Goal: Information Seeking & Learning: Learn about a topic

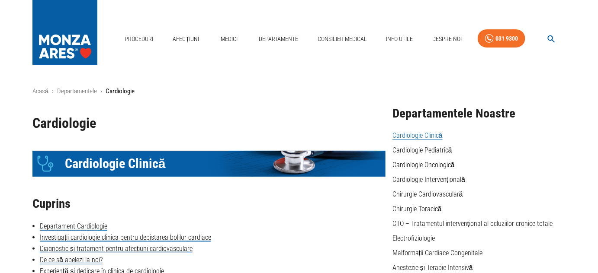
click at [406, 132] on link "Cardiologie Clinică" at bounding box center [417, 135] width 50 height 9
click at [406, 248] on li "Malformații Cardiace Congenitale" at bounding box center [478, 253] width 173 height 10
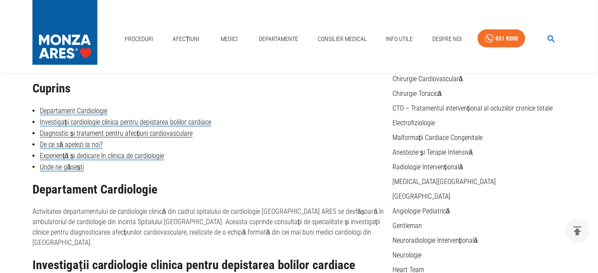
click at [328, 93] on h2 "Cuprins" at bounding box center [208, 89] width 353 height 14
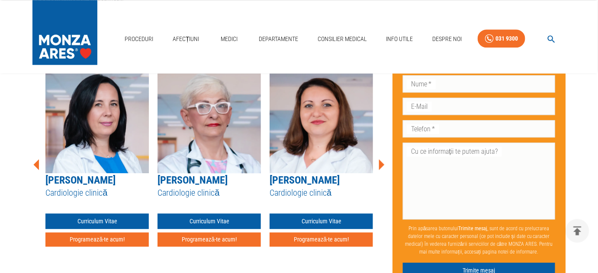
scroll to position [692, 0]
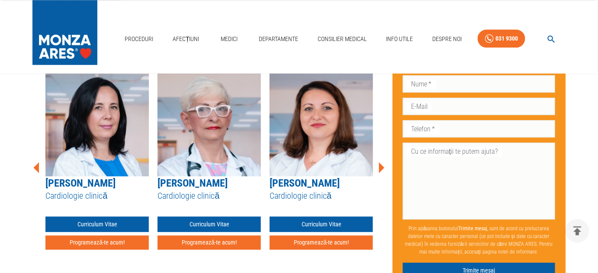
click at [383, 155] on icon at bounding box center [381, 168] width 26 height 26
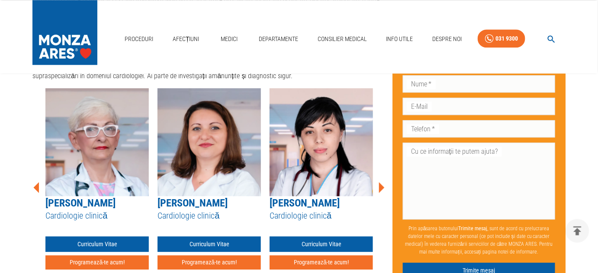
scroll to position [676, 0]
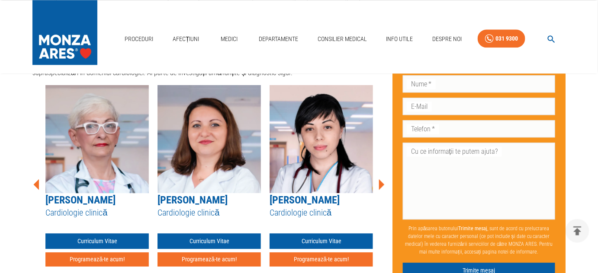
click at [381, 179] on icon at bounding box center [382, 184] width 6 height 11
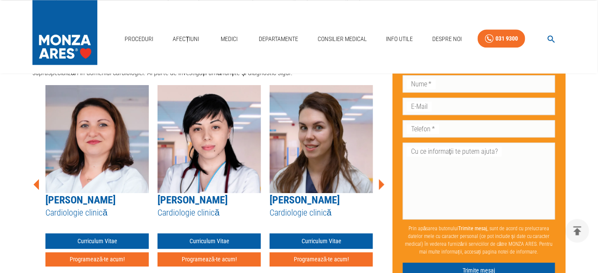
click at [381, 179] on icon at bounding box center [382, 184] width 6 height 11
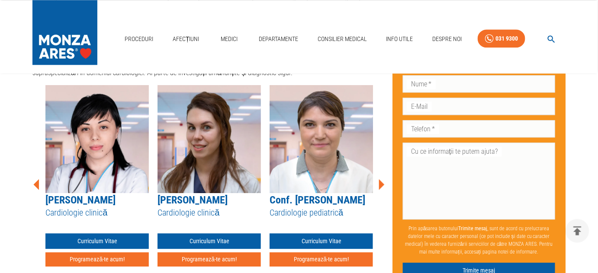
click at [381, 179] on icon at bounding box center [382, 184] width 6 height 11
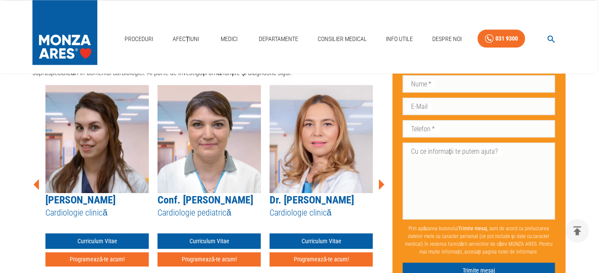
click at [381, 179] on icon at bounding box center [382, 184] width 6 height 11
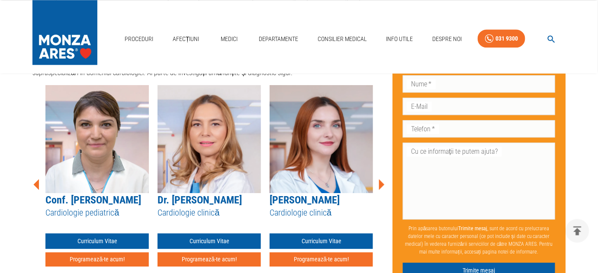
click at [381, 179] on icon at bounding box center [382, 184] width 6 height 11
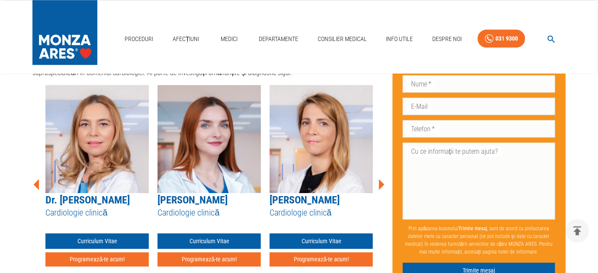
click at [381, 179] on icon at bounding box center [382, 184] width 6 height 11
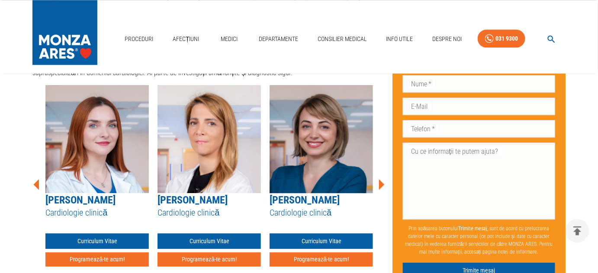
click at [381, 179] on icon at bounding box center [382, 184] width 6 height 11
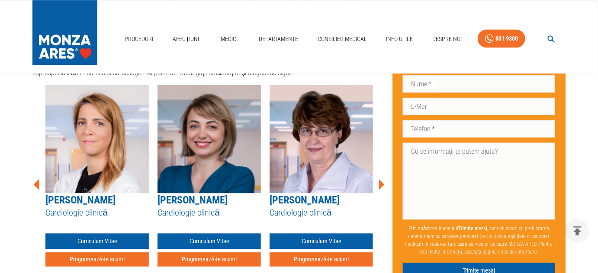
click at [381, 179] on icon at bounding box center [382, 184] width 6 height 11
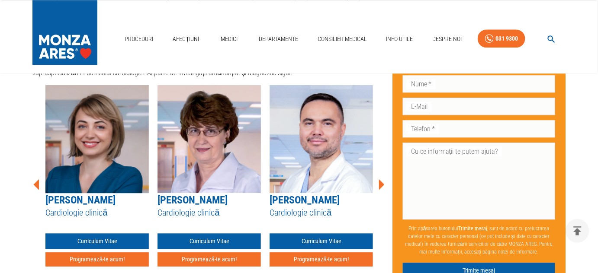
click at [381, 179] on icon at bounding box center [382, 184] width 6 height 11
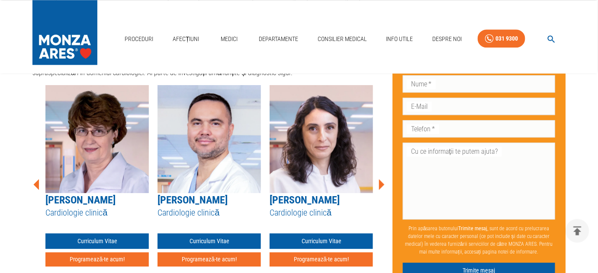
click at [381, 179] on icon at bounding box center [382, 184] width 6 height 11
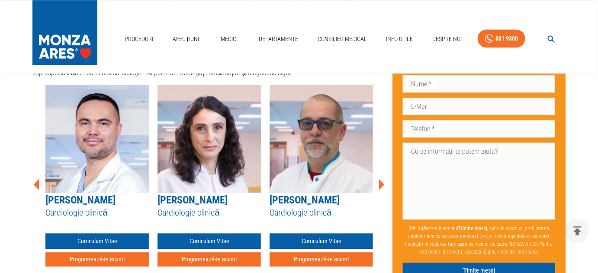
click at [381, 179] on icon at bounding box center [382, 184] width 6 height 11
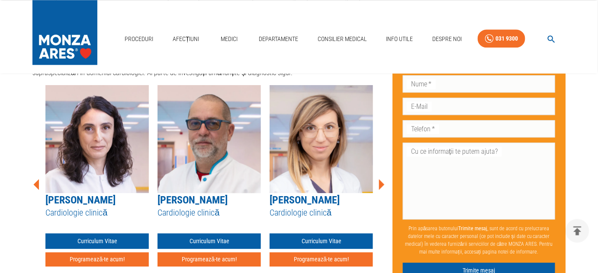
click at [381, 179] on icon at bounding box center [382, 184] width 6 height 11
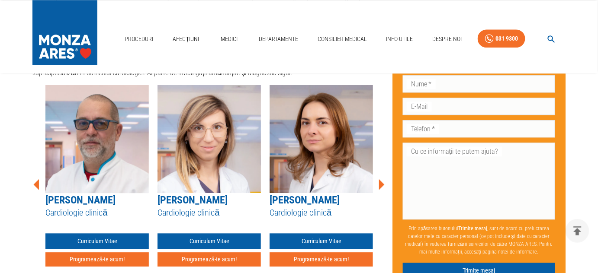
click at [381, 179] on icon at bounding box center [382, 184] width 6 height 11
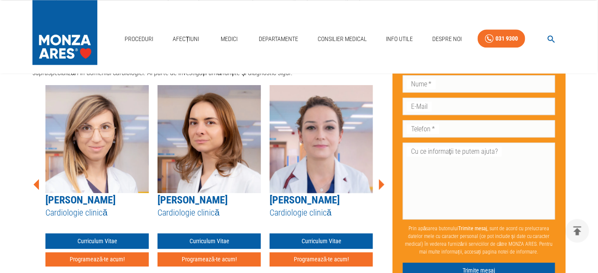
click at [381, 179] on icon at bounding box center [382, 184] width 6 height 11
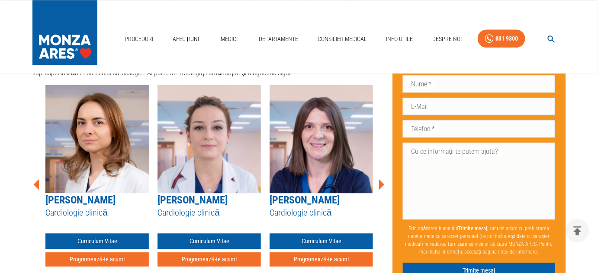
click at [381, 179] on icon at bounding box center [382, 184] width 6 height 11
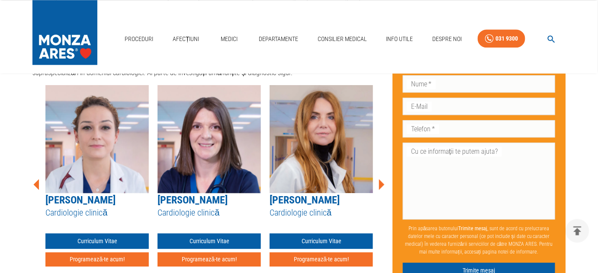
click at [381, 179] on icon at bounding box center [382, 184] width 6 height 11
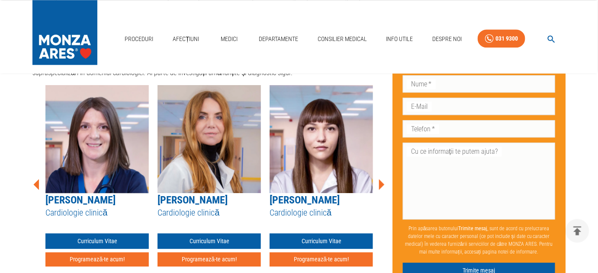
click at [381, 179] on icon at bounding box center [382, 184] width 6 height 11
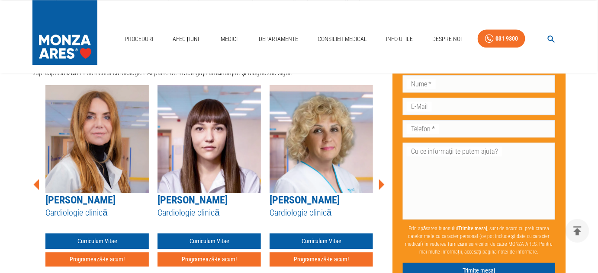
click at [381, 179] on icon at bounding box center [382, 184] width 6 height 11
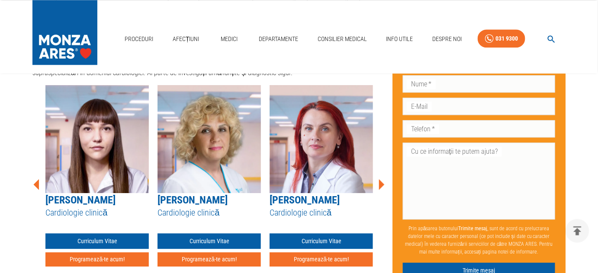
click at [381, 179] on icon at bounding box center [382, 184] width 6 height 11
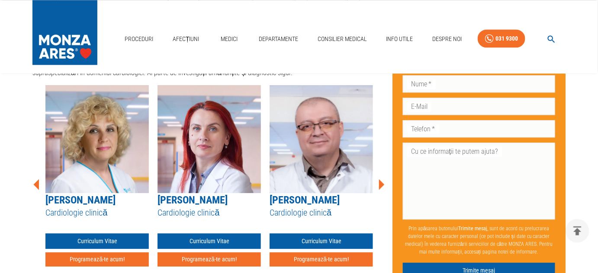
click at [381, 179] on icon at bounding box center [382, 184] width 6 height 11
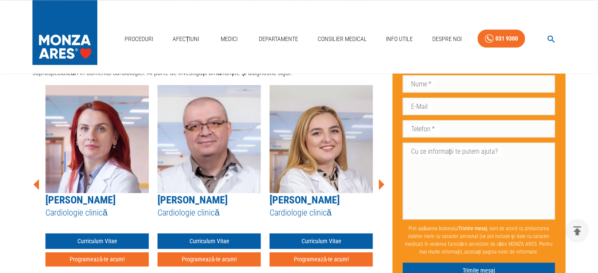
click at [381, 179] on icon at bounding box center [382, 184] width 6 height 11
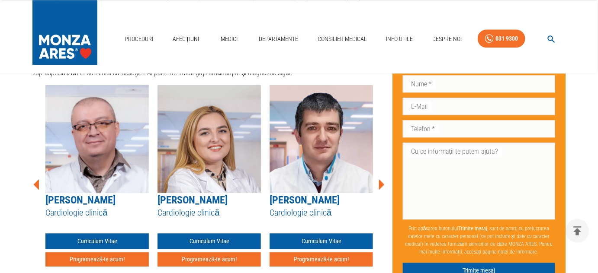
click at [381, 179] on icon at bounding box center [382, 184] width 6 height 11
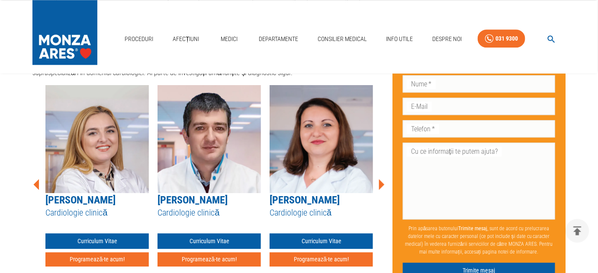
click at [381, 179] on icon at bounding box center [382, 184] width 6 height 11
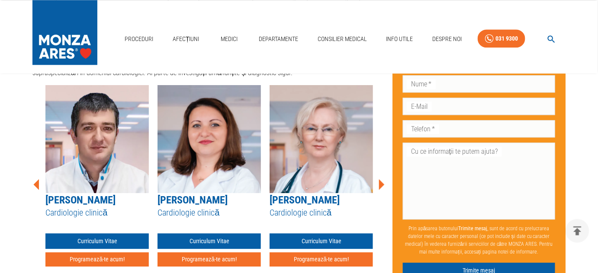
click at [381, 179] on icon at bounding box center [382, 184] width 6 height 11
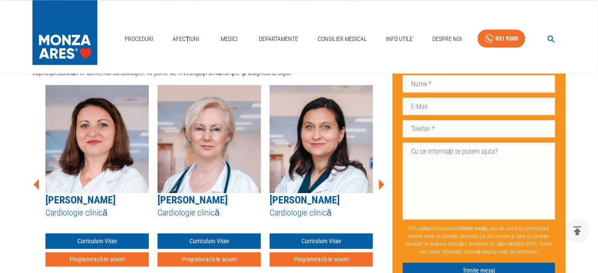
click at [381, 179] on icon at bounding box center [382, 184] width 6 height 11
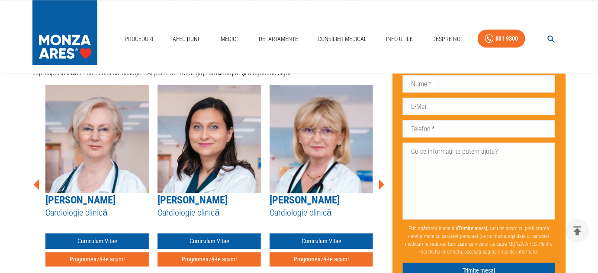
click at [381, 179] on icon at bounding box center [382, 184] width 6 height 11
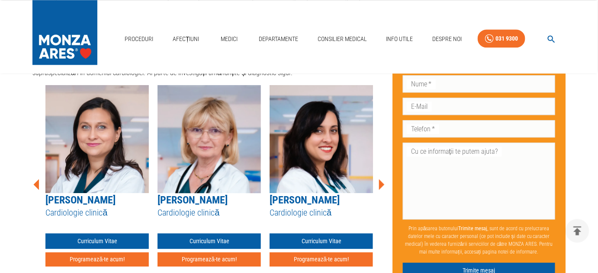
click at [381, 179] on icon at bounding box center [382, 184] width 6 height 11
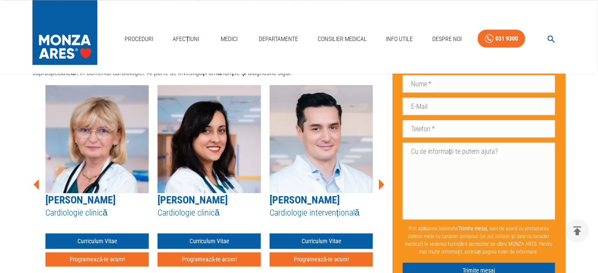
click at [381, 179] on icon at bounding box center [382, 184] width 6 height 11
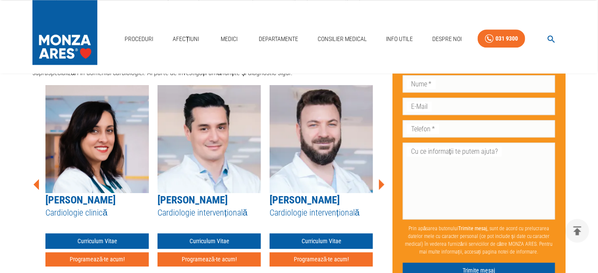
click at [381, 179] on icon at bounding box center [382, 184] width 6 height 11
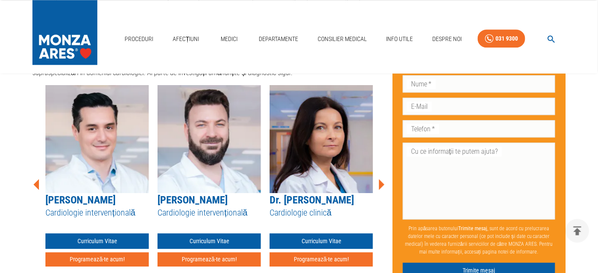
click at [381, 179] on icon at bounding box center [382, 184] width 6 height 11
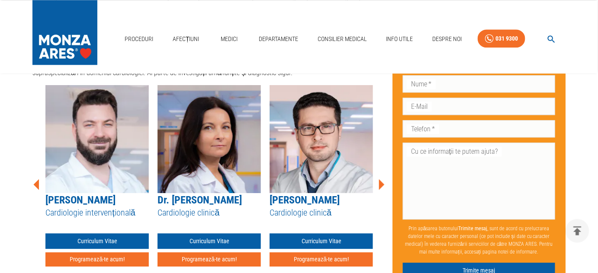
click at [381, 179] on icon at bounding box center [382, 184] width 6 height 11
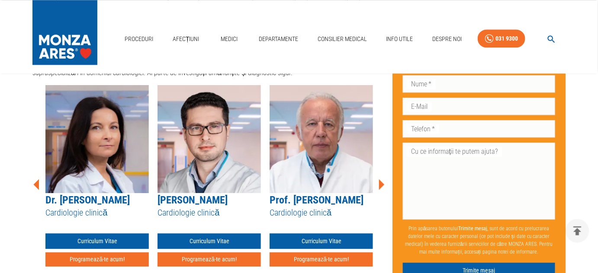
click at [381, 179] on icon at bounding box center [382, 184] width 6 height 11
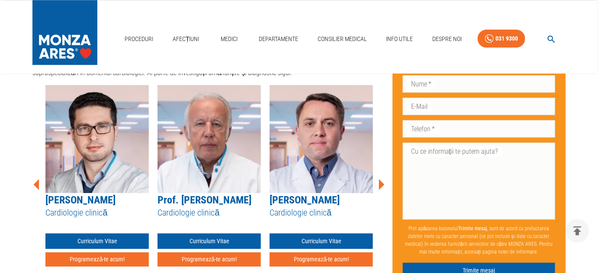
click at [381, 179] on icon at bounding box center [382, 184] width 6 height 11
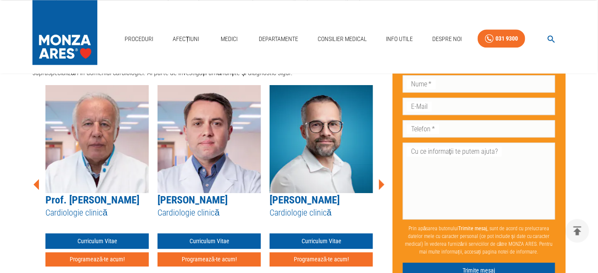
click at [381, 179] on icon at bounding box center [382, 184] width 6 height 11
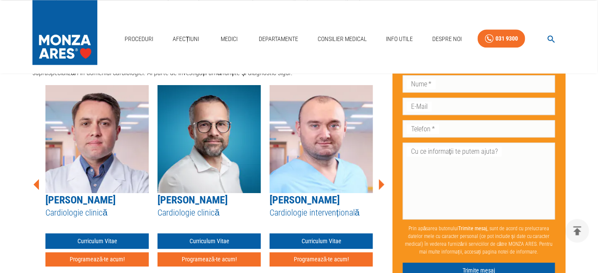
click at [381, 179] on icon at bounding box center [382, 184] width 6 height 11
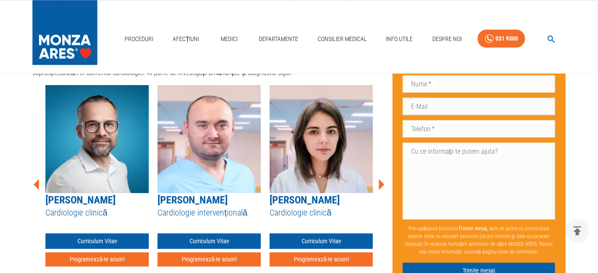
click at [381, 179] on icon at bounding box center [382, 184] width 6 height 11
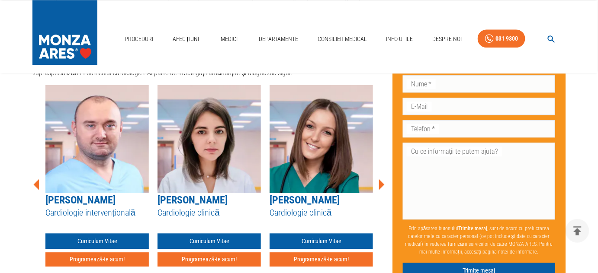
click at [381, 179] on icon at bounding box center [382, 184] width 6 height 11
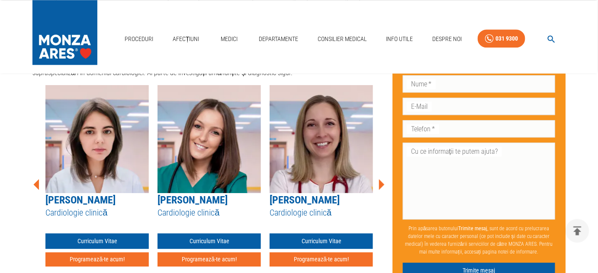
click at [381, 179] on icon at bounding box center [382, 184] width 6 height 11
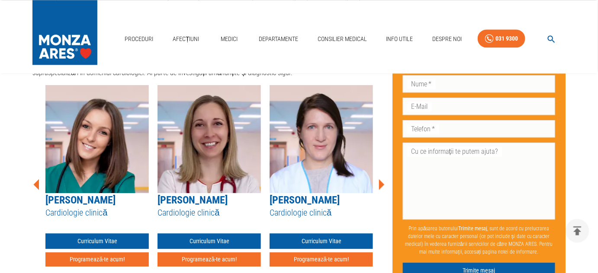
click at [381, 179] on icon at bounding box center [382, 184] width 6 height 11
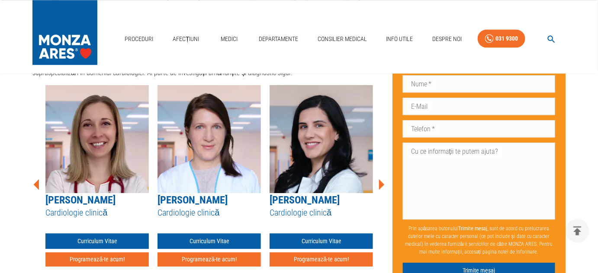
click at [381, 179] on icon at bounding box center [382, 184] width 6 height 11
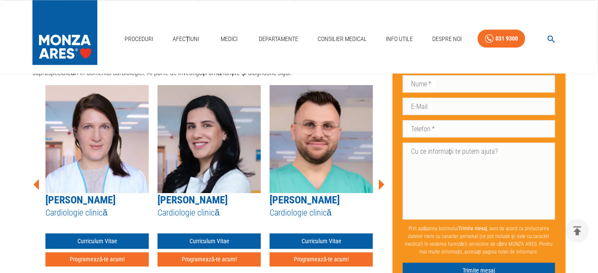
click at [381, 179] on icon at bounding box center [382, 184] width 6 height 11
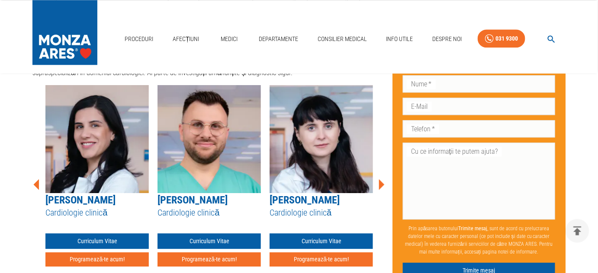
click at [381, 179] on icon at bounding box center [382, 184] width 6 height 11
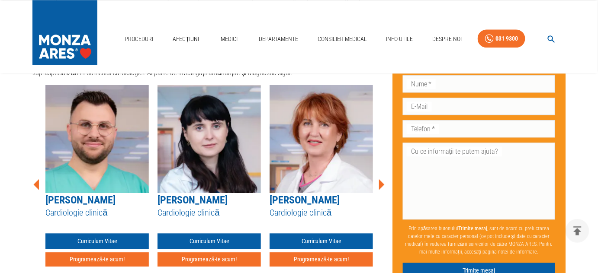
click at [381, 179] on icon at bounding box center [382, 184] width 6 height 11
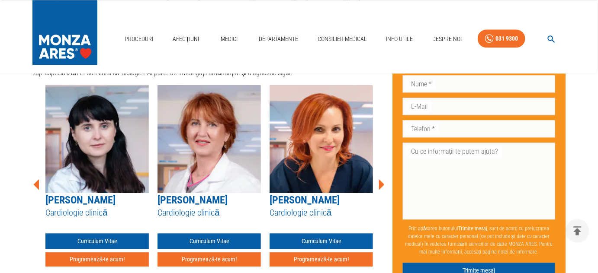
click at [381, 179] on icon at bounding box center [382, 184] width 6 height 11
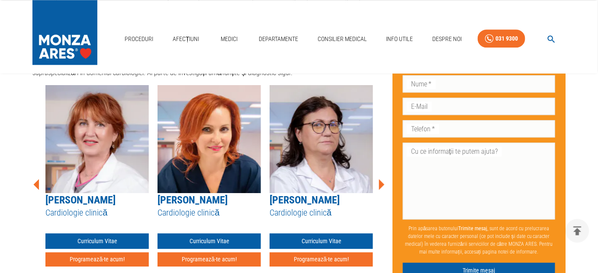
click at [381, 179] on icon at bounding box center [382, 184] width 6 height 11
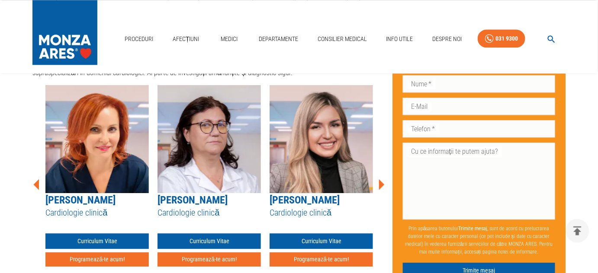
click at [381, 179] on icon at bounding box center [382, 184] width 6 height 11
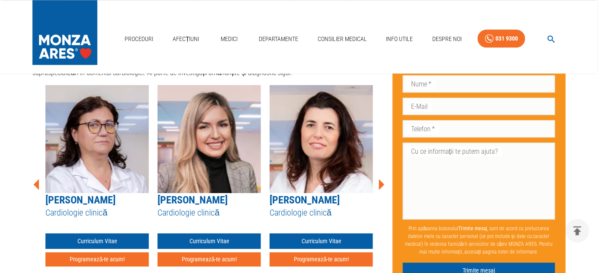
click at [381, 179] on icon at bounding box center [382, 184] width 6 height 11
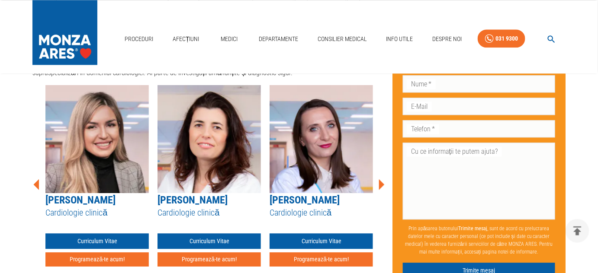
click at [381, 179] on icon at bounding box center [382, 184] width 6 height 11
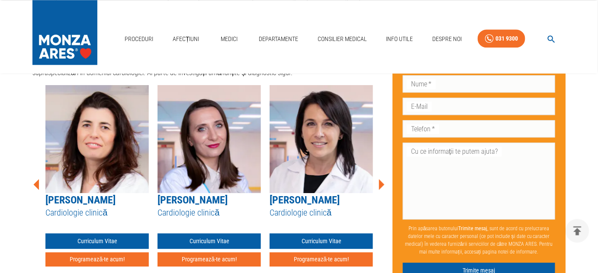
click at [381, 179] on icon at bounding box center [382, 184] width 6 height 11
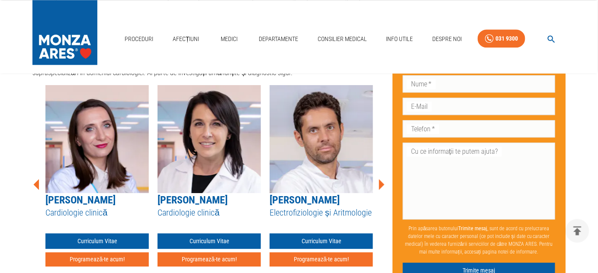
click at [381, 179] on icon at bounding box center [382, 184] width 6 height 11
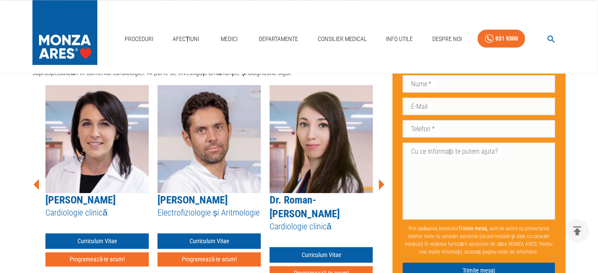
click at [381, 179] on icon at bounding box center [382, 184] width 6 height 11
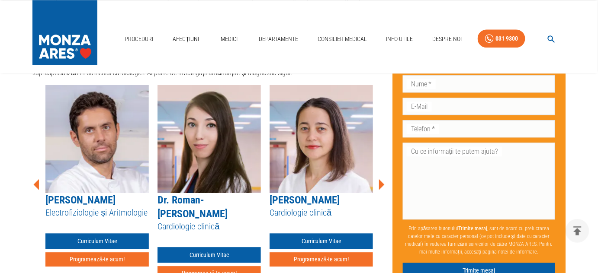
click at [381, 179] on icon at bounding box center [382, 184] width 6 height 11
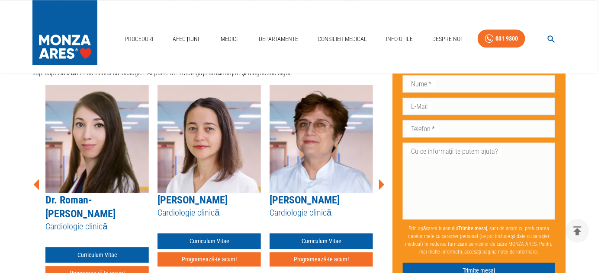
click at [381, 179] on icon at bounding box center [382, 184] width 6 height 11
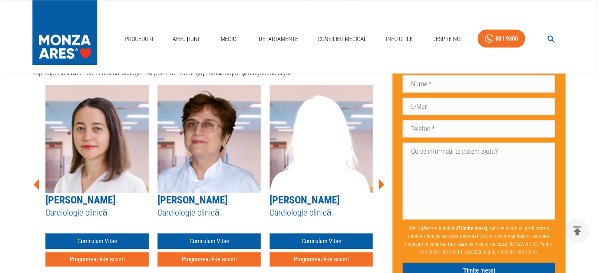
click at [381, 179] on icon at bounding box center [382, 184] width 6 height 11
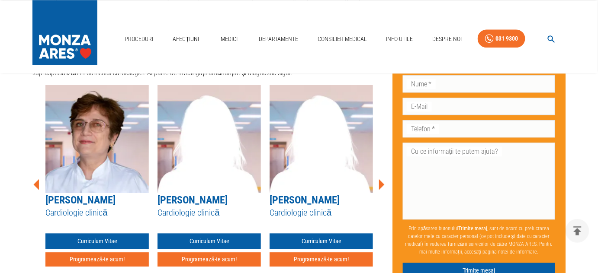
click at [381, 179] on icon at bounding box center [382, 184] width 6 height 11
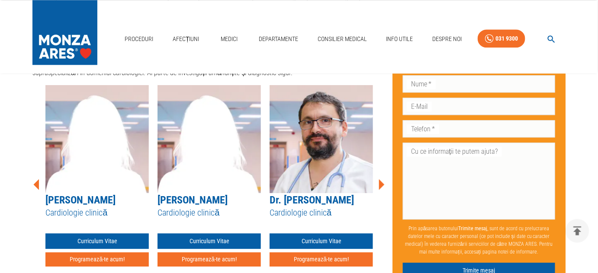
click at [381, 179] on icon at bounding box center [382, 184] width 6 height 11
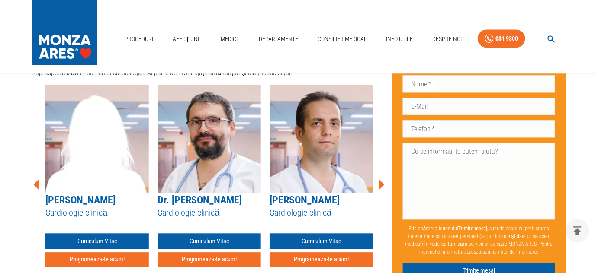
click at [381, 179] on icon at bounding box center [382, 184] width 6 height 11
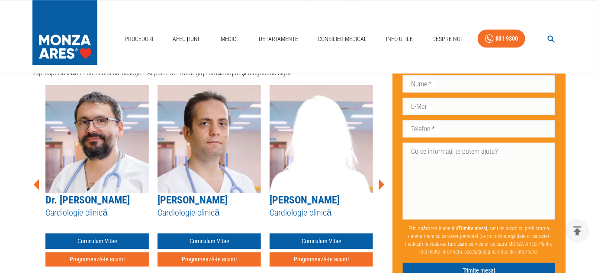
click at [381, 179] on icon at bounding box center [382, 184] width 6 height 11
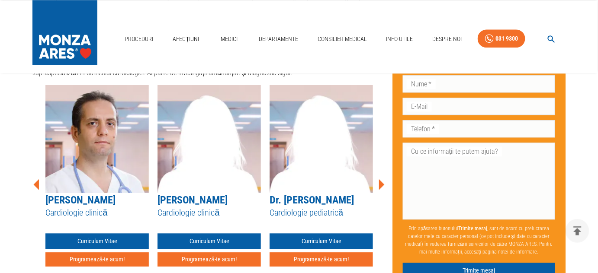
click at [381, 179] on icon at bounding box center [382, 184] width 6 height 11
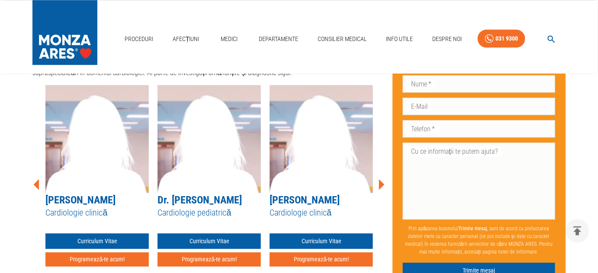
click at [381, 179] on icon at bounding box center [382, 184] width 6 height 11
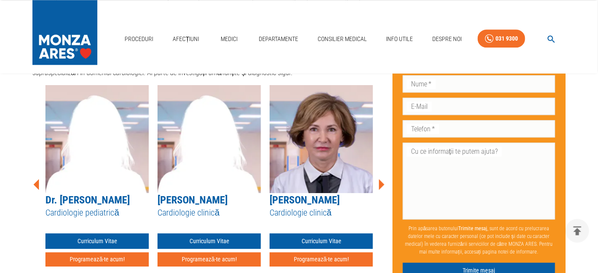
click at [381, 179] on icon at bounding box center [382, 184] width 6 height 11
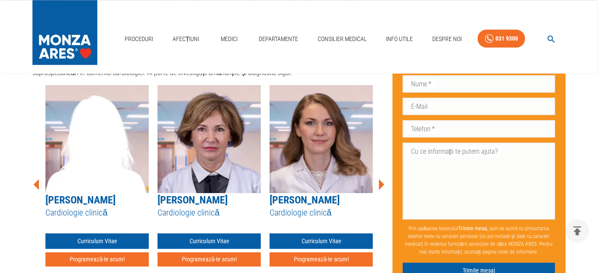
click at [381, 179] on icon at bounding box center [382, 184] width 6 height 11
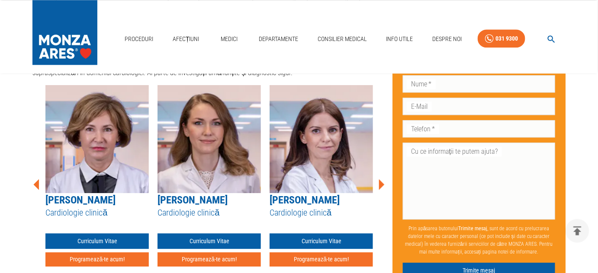
click at [381, 179] on icon at bounding box center [382, 184] width 6 height 11
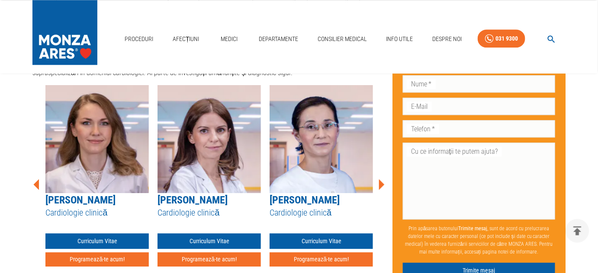
click at [381, 179] on icon at bounding box center [382, 184] width 6 height 11
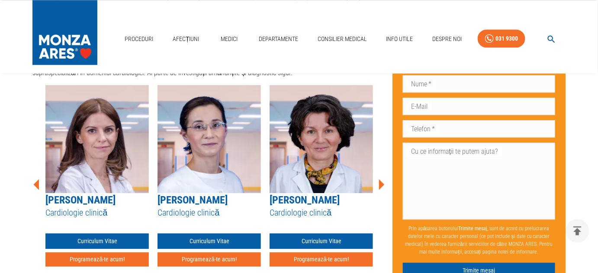
click at [381, 179] on icon at bounding box center [382, 184] width 6 height 11
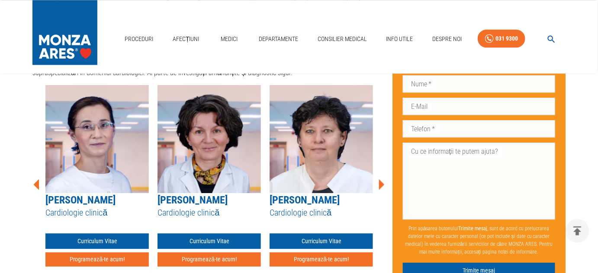
click at [381, 179] on icon at bounding box center [382, 184] width 6 height 11
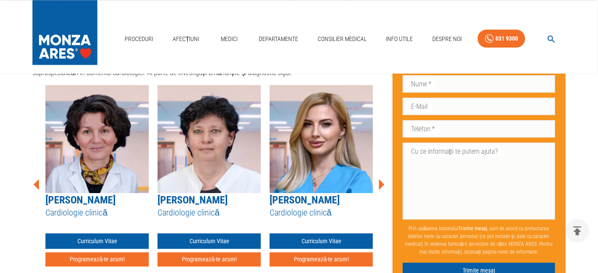
click at [381, 179] on icon at bounding box center [382, 184] width 6 height 11
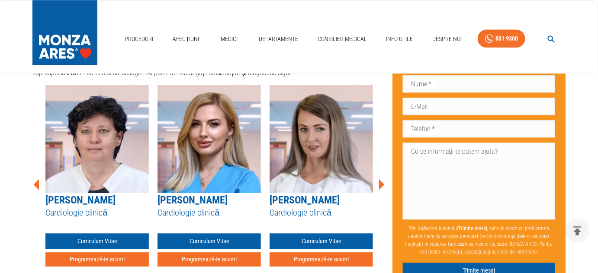
click at [381, 179] on icon at bounding box center [382, 184] width 6 height 11
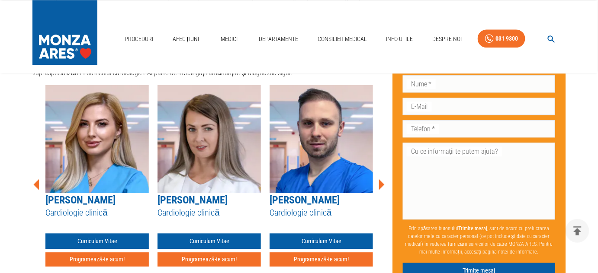
click at [381, 179] on icon at bounding box center [382, 184] width 6 height 11
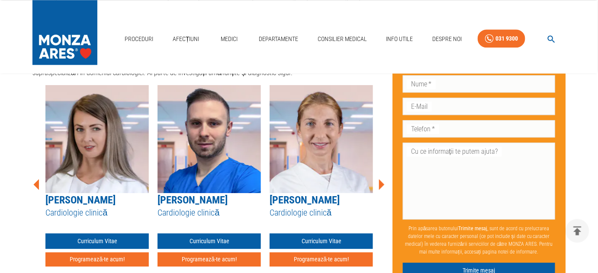
click at [381, 179] on icon at bounding box center [382, 184] width 6 height 11
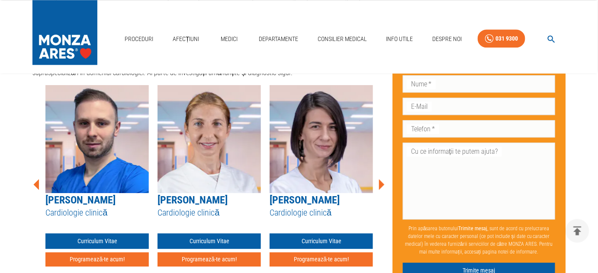
click at [381, 179] on icon at bounding box center [382, 184] width 6 height 11
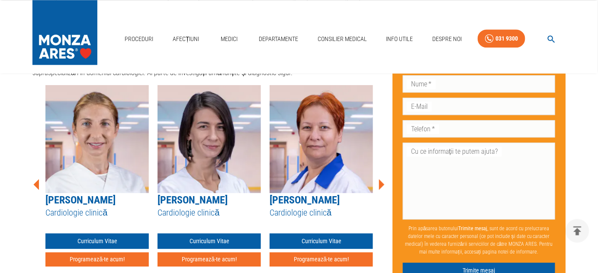
click at [381, 179] on icon at bounding box center [382, 184] width 6 height 11
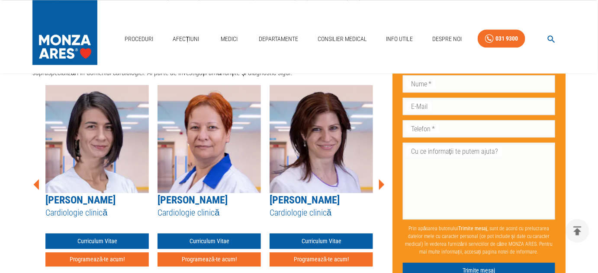
click at [381, 179] on icon at bounding box center [382, 184] width 6 height 11
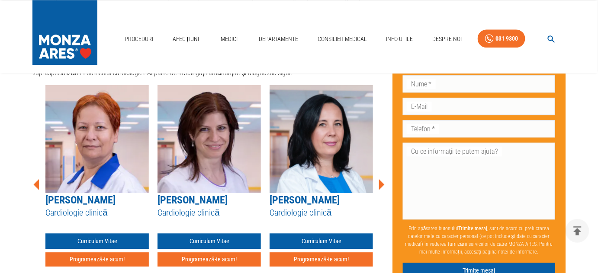
click at [381, 179] on icon at bounding box center [382, 184] width 6 height 11
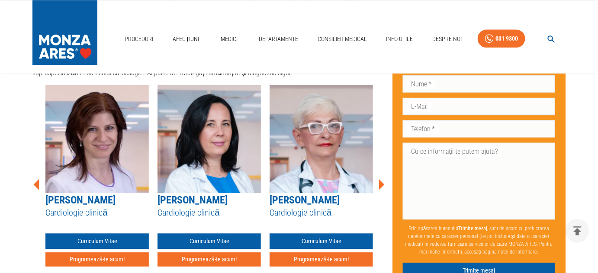
click at [381, 179] on icon at bounding box center [382, 184] width 6 height 11
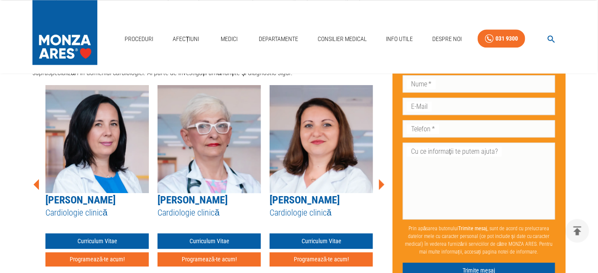
click at [381, 179] on icon at bounding box center [382, 184] width 6 height 11
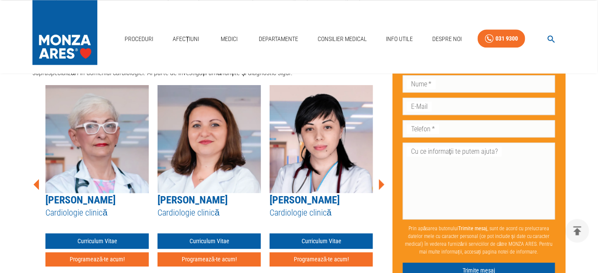
click at [381, 179] on icon at bounding box center [382, 184] width 6 height 11
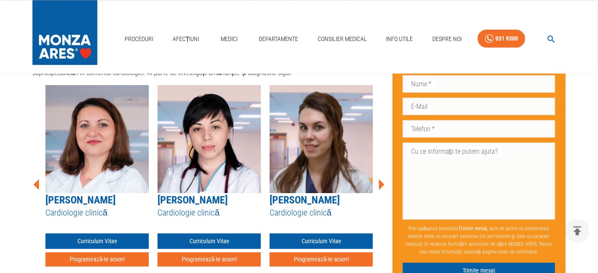
click at [381, 179] on icon at bounding box center [382, 184] width 6 height 11
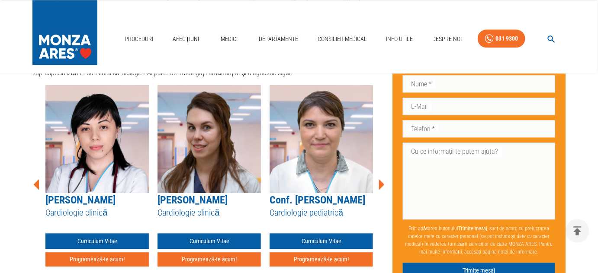
click at [381, 179] on icon at bounding box center [382, 184] width 6 height 11
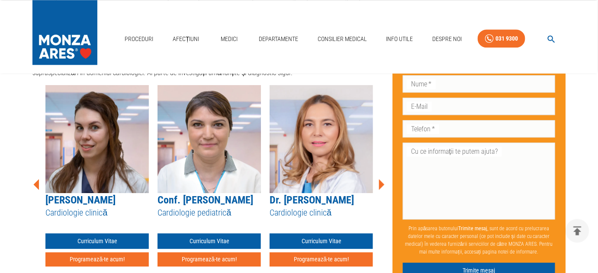
click at [381, 179] on icon at bounding box center [382, 184] width 6 height 11
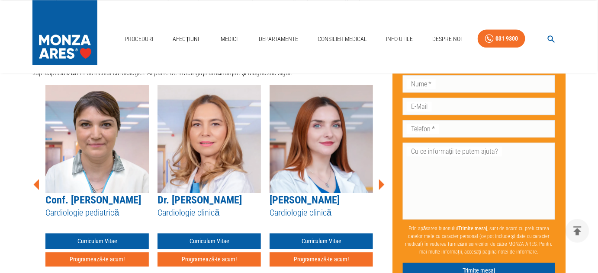
click at [381, 179] on icon at bounding box center [382, 184] width 6 height 11
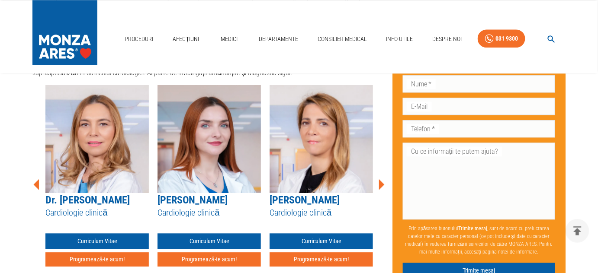
click at [381, 179] on icon at bounding box center [382, 184] width 6 height 11
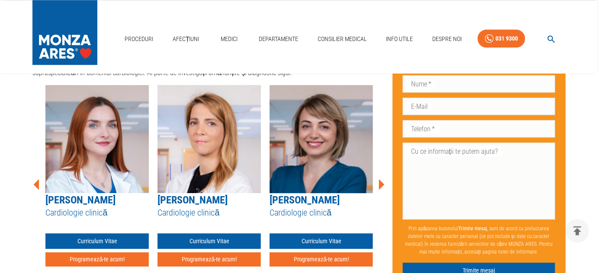
click at [381, 179] on icon at bounding box center [382, 184] width 6 height 11
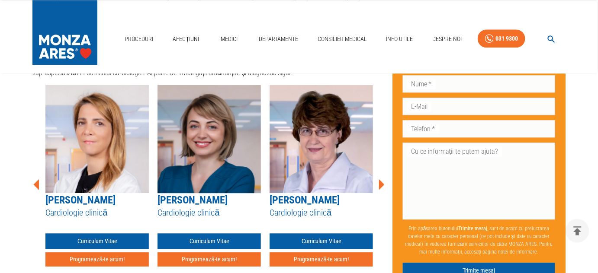
click at [381, 179] on icon at bounding box center [382, 184] width 6 height 11
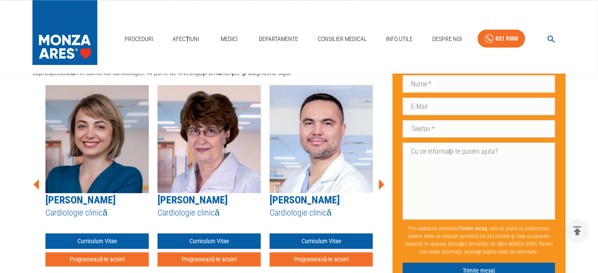
click at [381, 179] on icon at bounding box center [382, 184] width 6 height 11
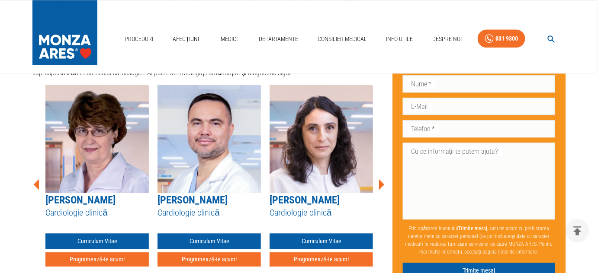
click at [381, 179] on icon at bounding box center [382, 184] width 6 height 11
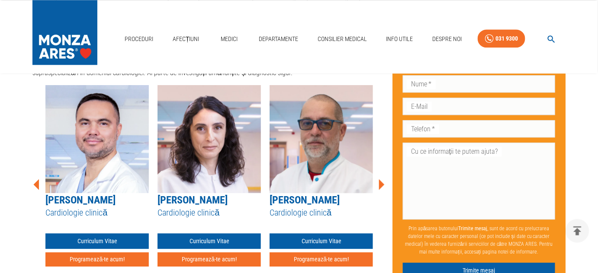
click at [381, 179] on icon at bounding box center [382, 184] width 6 height 11
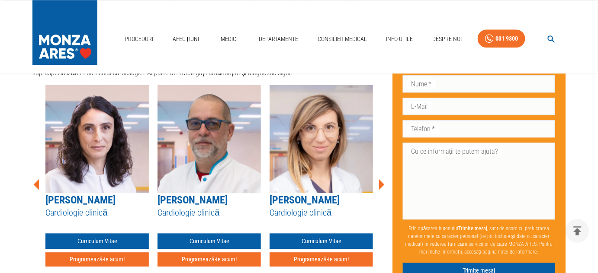
click at [381, 179] on icon at bounding box center [382, 184] width 6 height 11
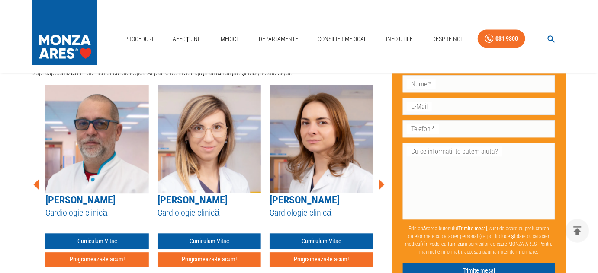
click at [381, 179] on icon at bounding box center [382, 184] width 6 height 11
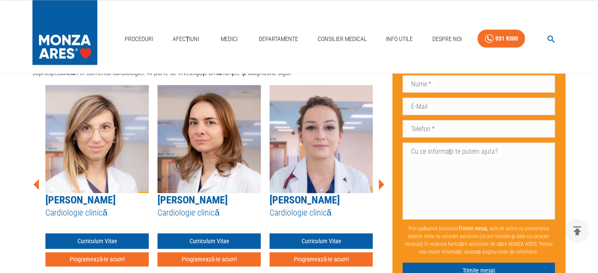
click at [381, 179] on icon at bounding box center [382, 184] width 6 height 11
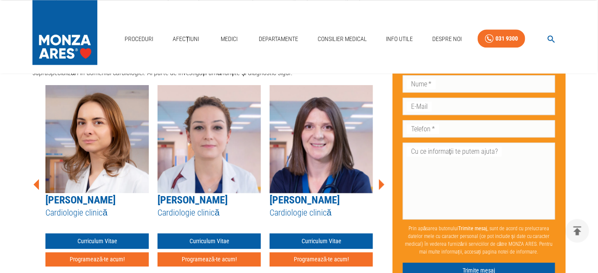
click at [381, 179] on icon at bounding box center [382, 184] width 6 height 11
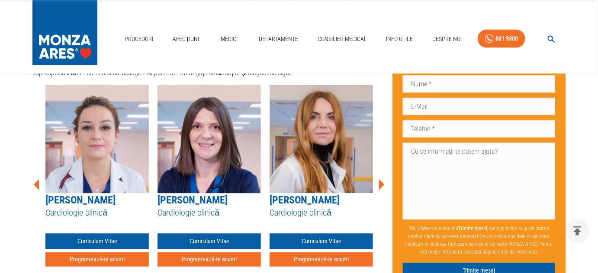
click at [381, 179] on icon at bounding box center [382, 184] width 6 height 11
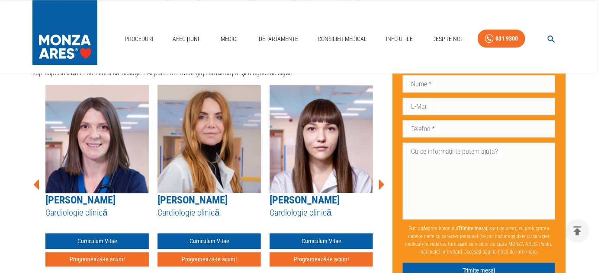
click at [381, 179] on icon at bounding box center [382, 184] width 6 height 11
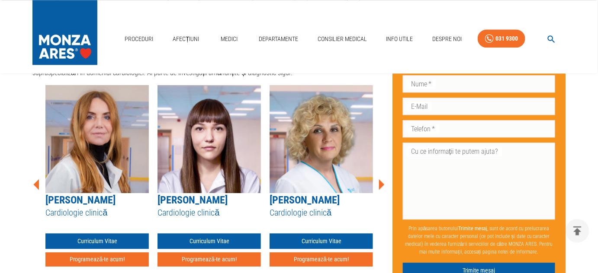
click at [381, 179] on icon at bounding box center [382, 184] width 6 height 11
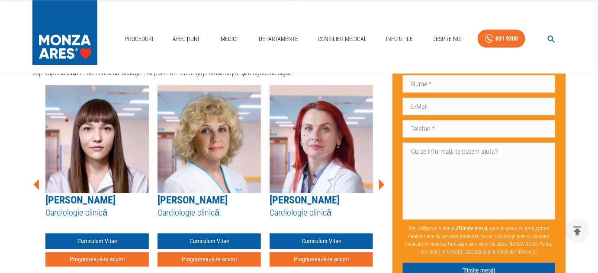
click at [381, 179] on icon at bounding box center [382, 184] width 6 height 11
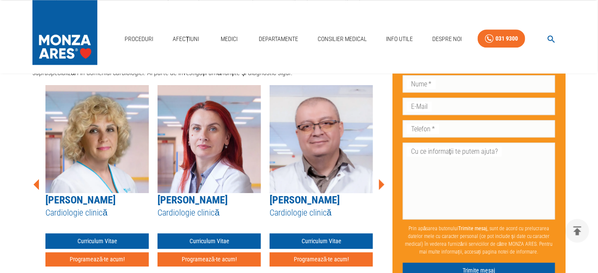
click at [381, 179] on icon at bounding box center [382, 184] width 6 height 11
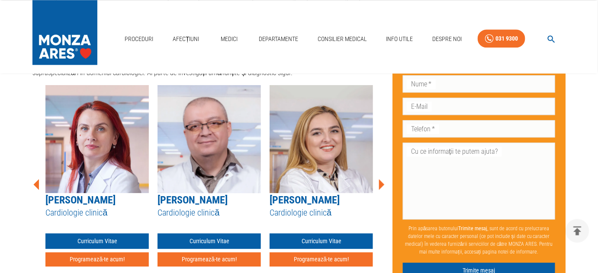
click at [335, 194] on link "[PERSON_NAME]" at bounding box center [304, 200] width 70 height 12
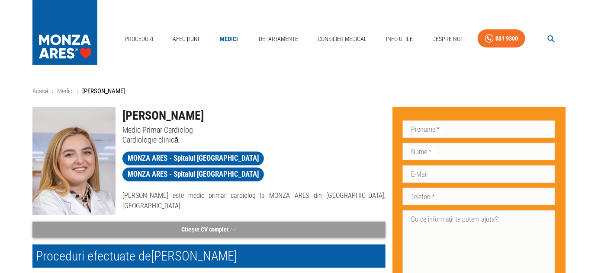
click at [216, 231] on button "Citește CV complet" at bounding box center [208, 230] width 353 height 16
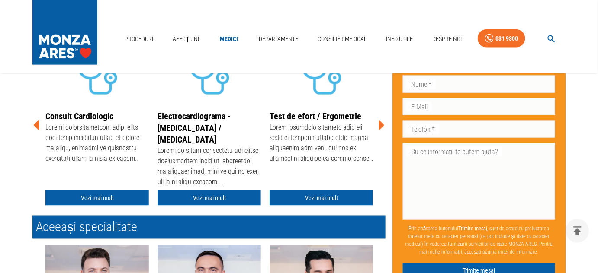
scroll to position [331, 0]
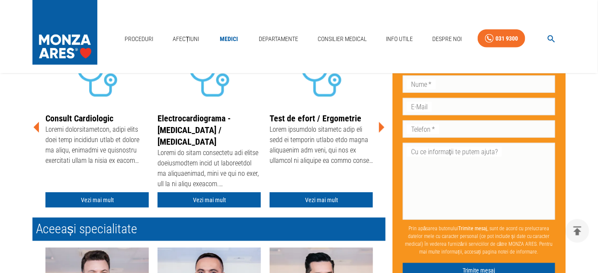
click at [380, 122] on icon at bounding box center [382, 127] width 6 height 11
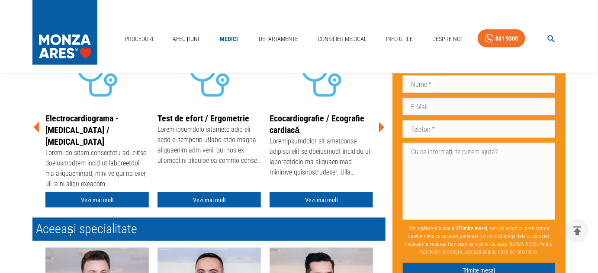
click at [380, 122] on icon at bounding box center [382, 127] width 6 height 11
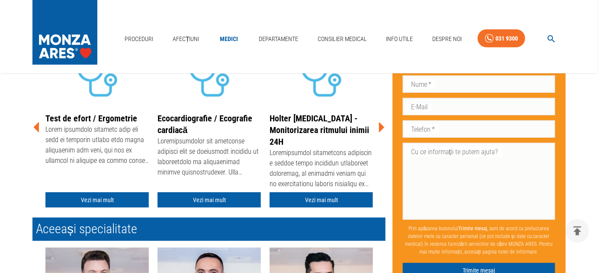
click at [380, 122] on icon at bounding box center [382, 127] width 6 height 11
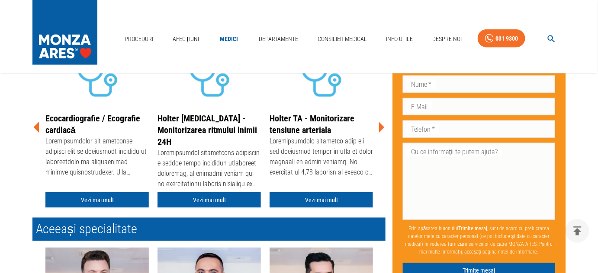
click at [380, 122] on icon at bounding box center [382, 127] width 6 height 11
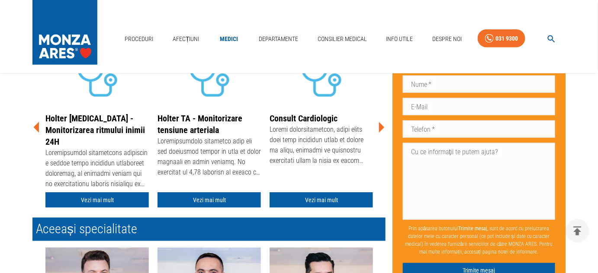
click at [380, 122] on icon at bounding box center [382, 127] width 6 height 11
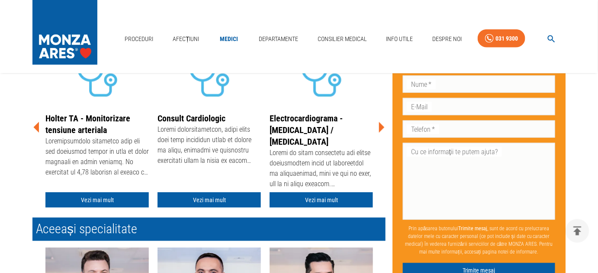
click at [380, 122] on icon at bounding box center [382, 127] width 6 height 11
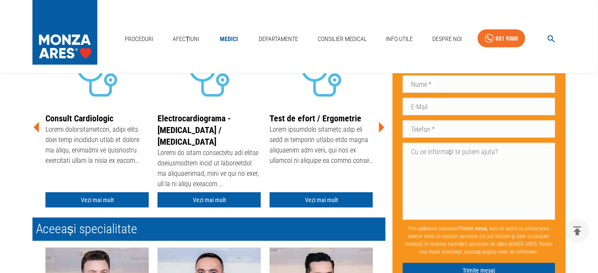
click at [380, 122] on icon at bounding box center [382, 127] width 6 height 11
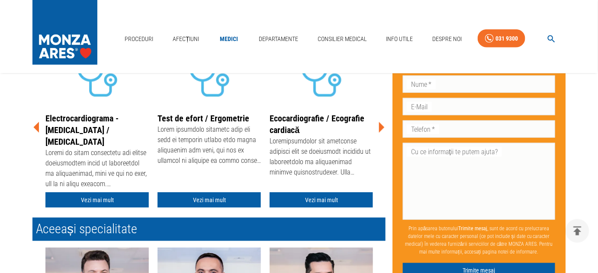
click at [380, 122] on icon at bounding box center [382, 127] width 6 height 11
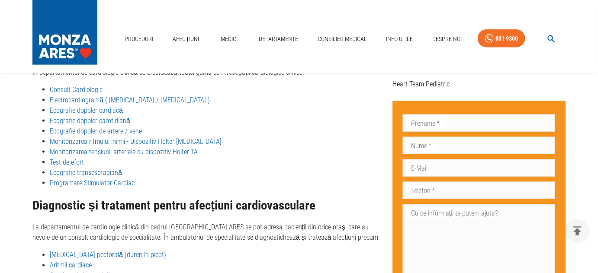
scroll to position [115, 0]
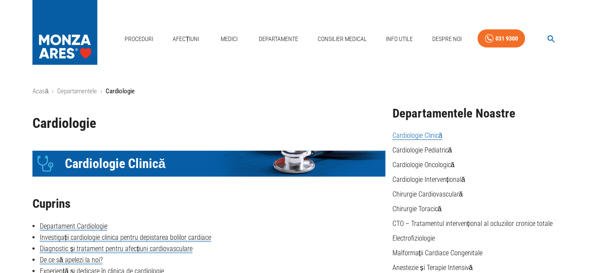
click at [424, 137] on link "Cardiologie Clinică" at bounding box center [417, 135] width 50 height 9
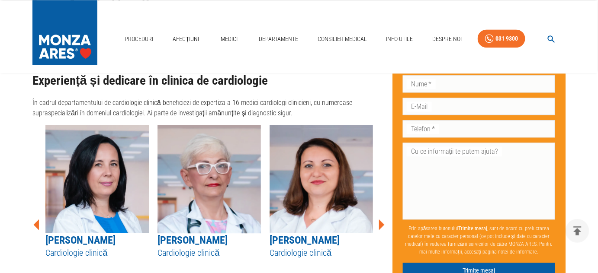
scroll to position [662, 0]
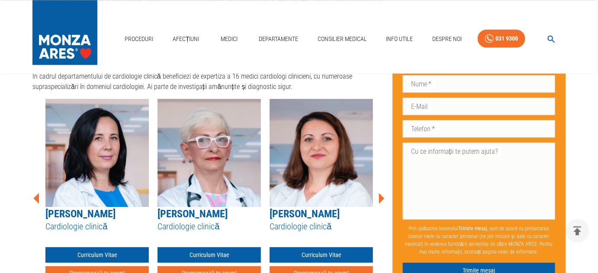
click at [112, 132] on img at bounding box center [96, 153] width 103 height 108
click at [107, 141] on img at bounding box center [96, 153] width 103 height 108
click at [101, 247] on link "Curriculum Vitae" at bounding box center [96, 255] width 103 height 16
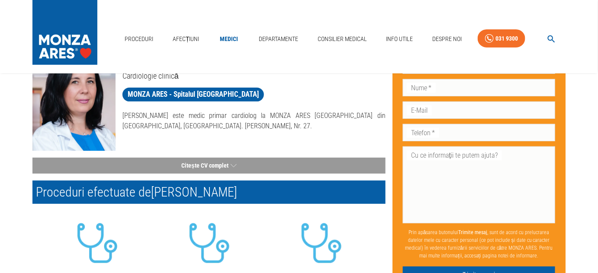
scroll to position [63, 0]
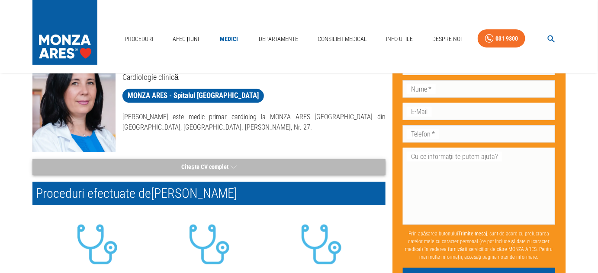
click at [210, 168] on button "Citește CV complet" at bounding box center [208, 167] width 353 height 16
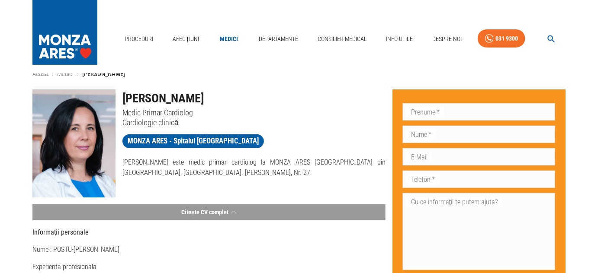
scroll to position [0, 0]
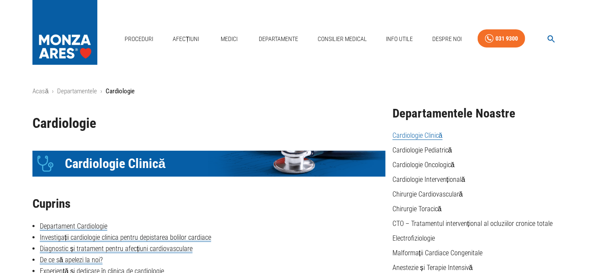
click at [407, 137] on link "Cardiologie Clinică" at bounding box center [417, 135] width 50 height 9
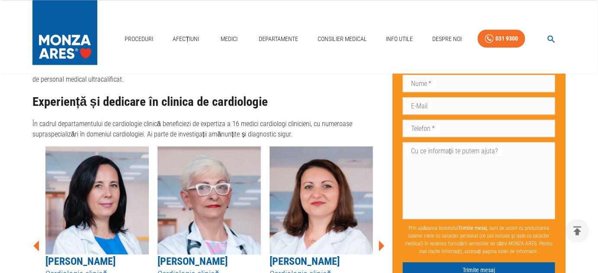
scroll to position [623, 0]
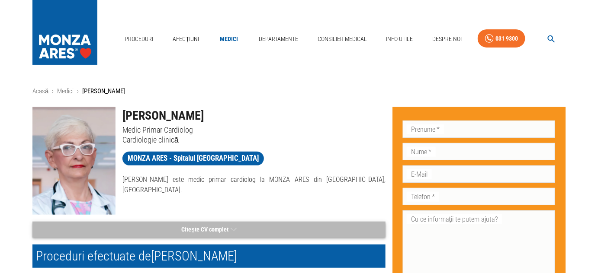
click at [227, 229] on button "Citește CV complet" at bounding box center [208, 230] width 353 height 16
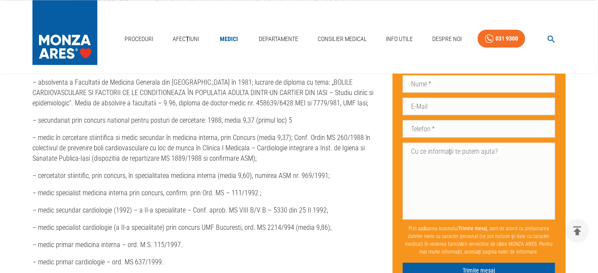
scroll to position [650, 0]
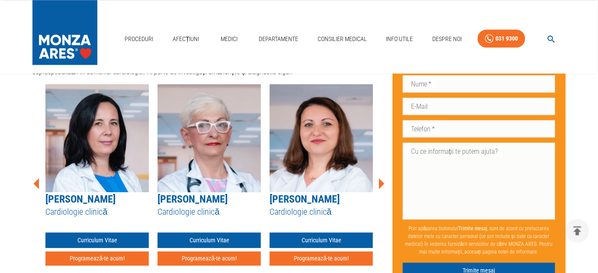
scroll to position [691, 0]
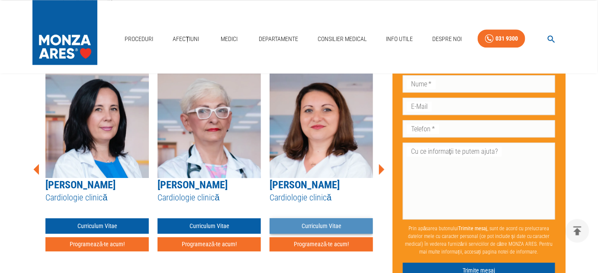
click at [320, 218] on link "Curriculum Vitae" at bounding box center [320, 226] width 103 height 16
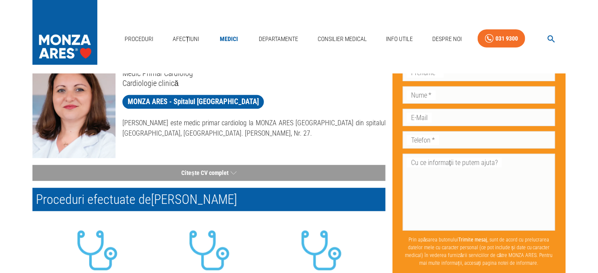
scroll to position [74, 0]
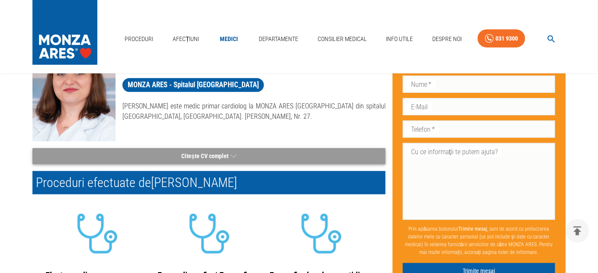
click at [215, 156] on button "Citește CV complet" at bounding box center [208, 156] width 353 height 16
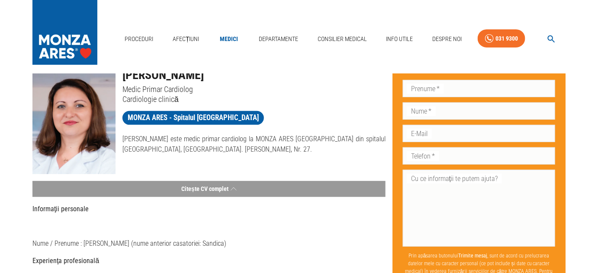
scroll to position [0, 0]
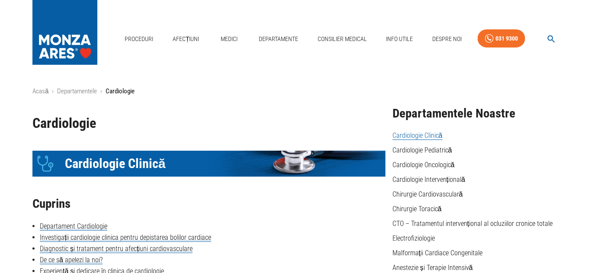
click at [435, 135] on link "Cardiologie Clinică" at bounding box center [417, 135] width 50 height 9
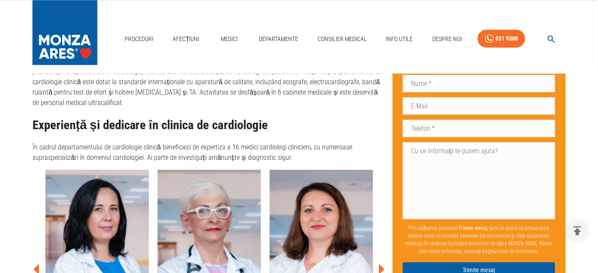
scroll to position [670, 0]
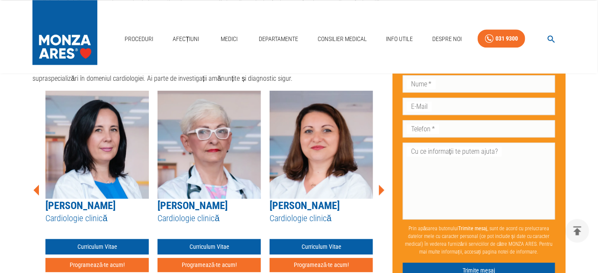
click at [381, 185] on icon at bounding box center [382, 190] width 6 height 11
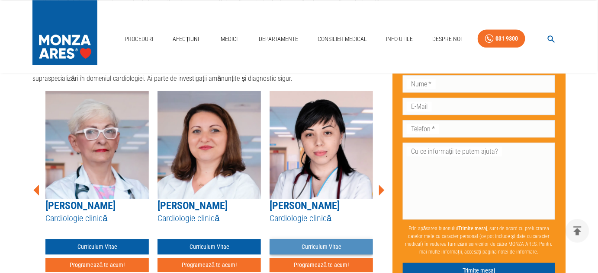
click at [336, 239] on link "Curriculum Vitae" at bounding box center [320, 247] width 103 height 16
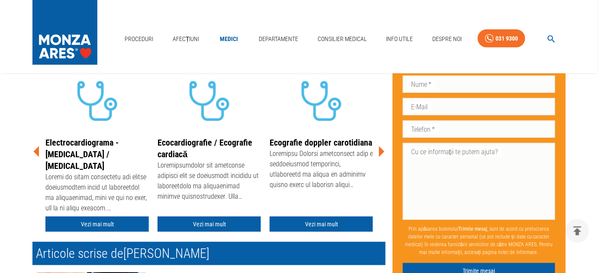
scroll to position [210, 0]
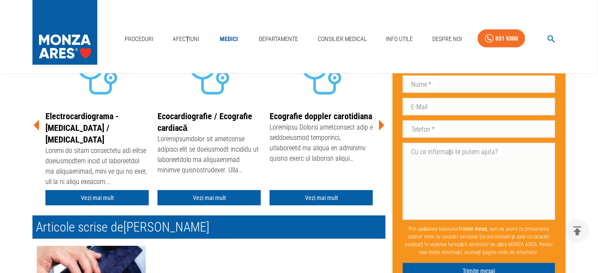
click at [593, 162] on div "Acasă › Medici › Dr. Liudmila Zamfir - Frunza Dr. Liudmila Zamfir - Frunza Medi…" at bounding box center [299, 176] width 598 height 599
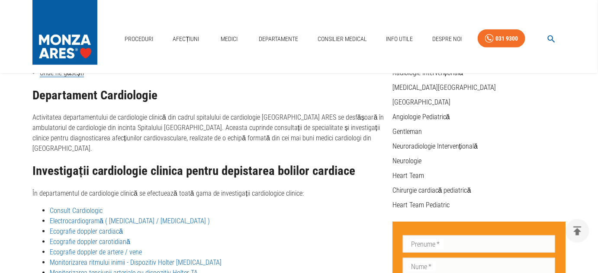
scroll to position [115, 0]
